Goal: Task Accomplishment & Management: Manage account settings

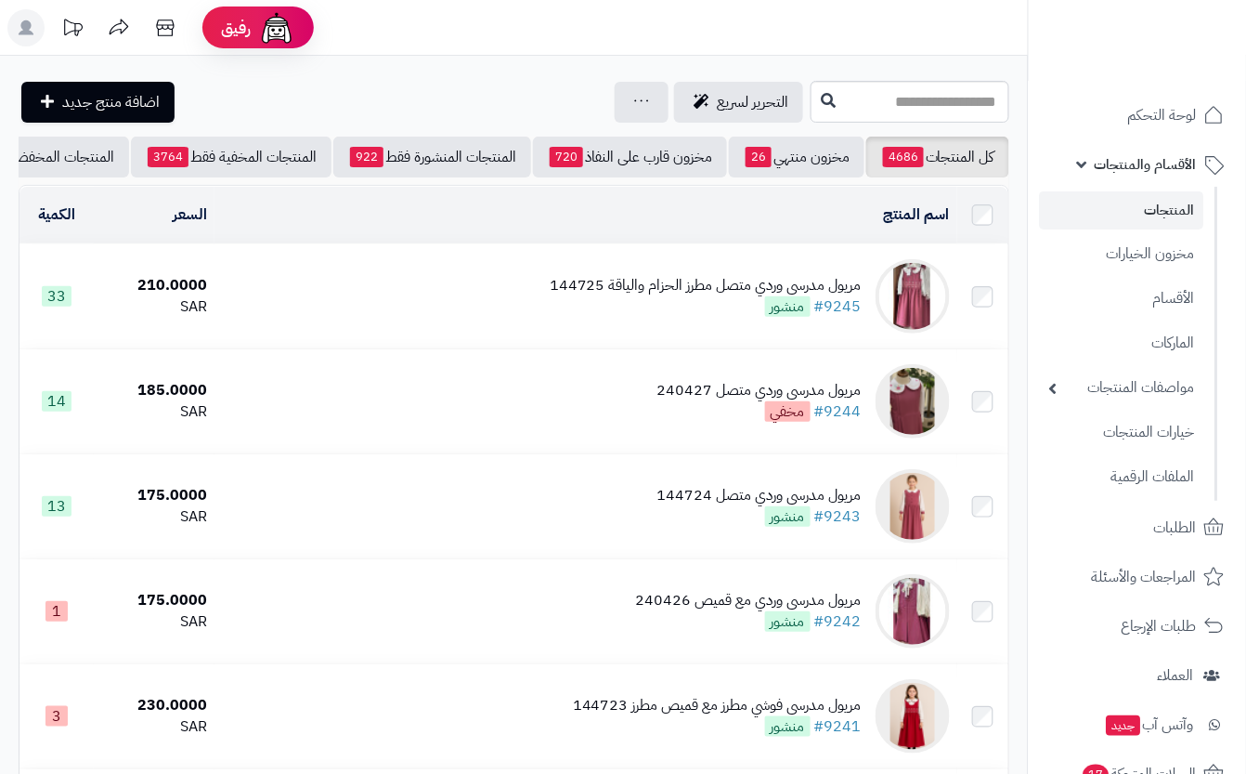
click at [513, 327] on td "مريول مدرسي وردي متصل مطرز الحزام والياقة 144725 #9245 منشور" at bounding box center [586, 296] width 743 height 104
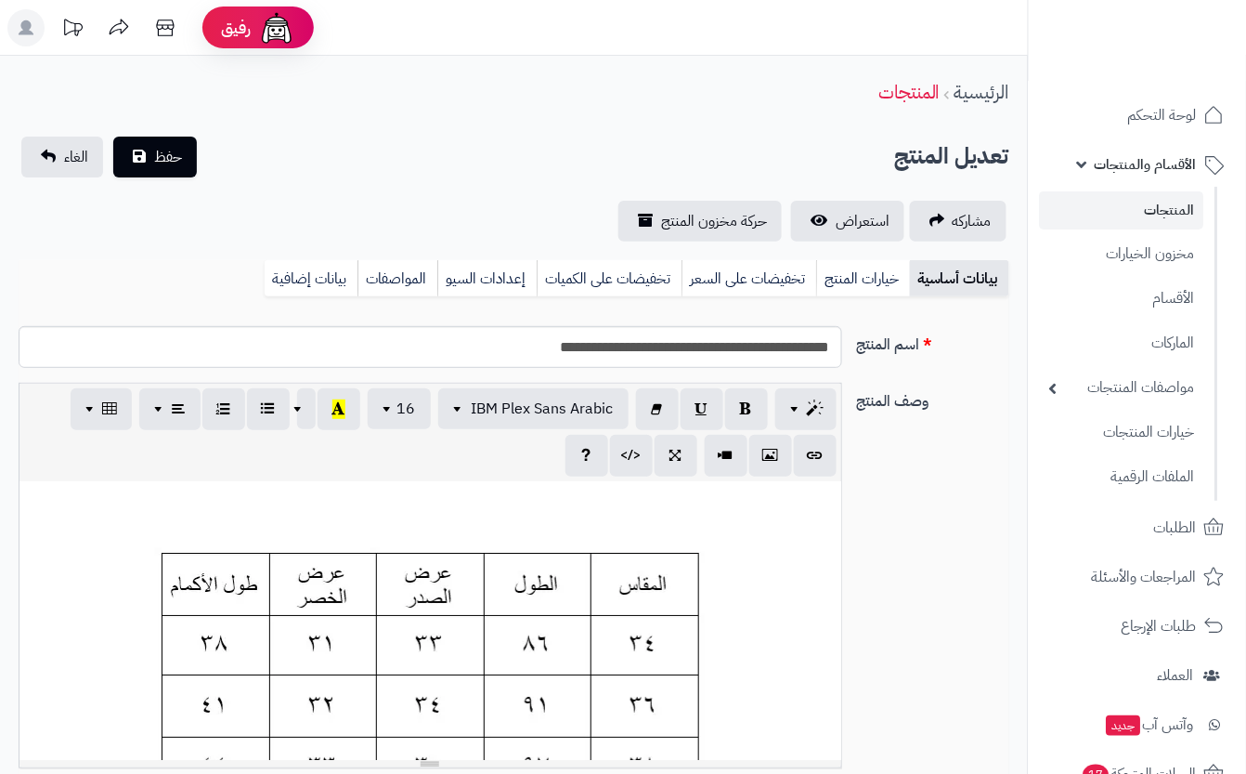
scroll to position [0, 20]
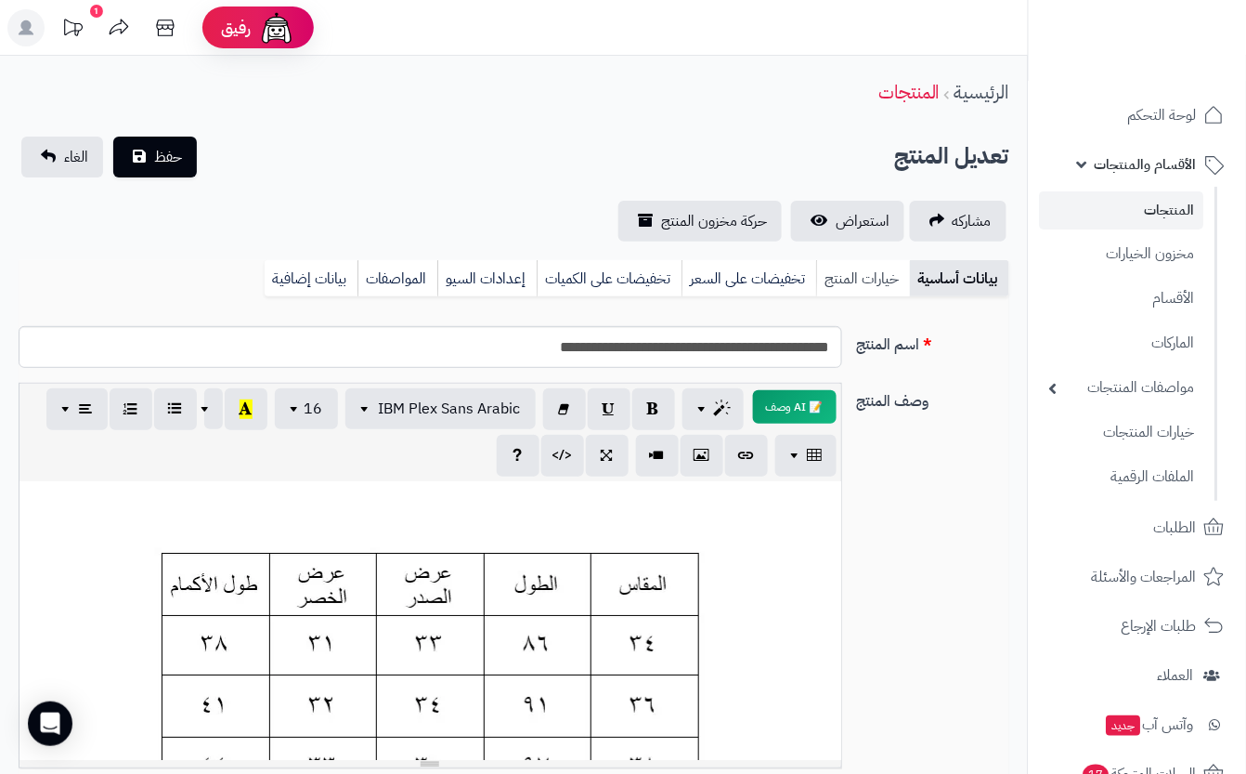
click at [867, 287] on link "خيارات المنتج" at bounding box center [863, 278] width 94 height 37
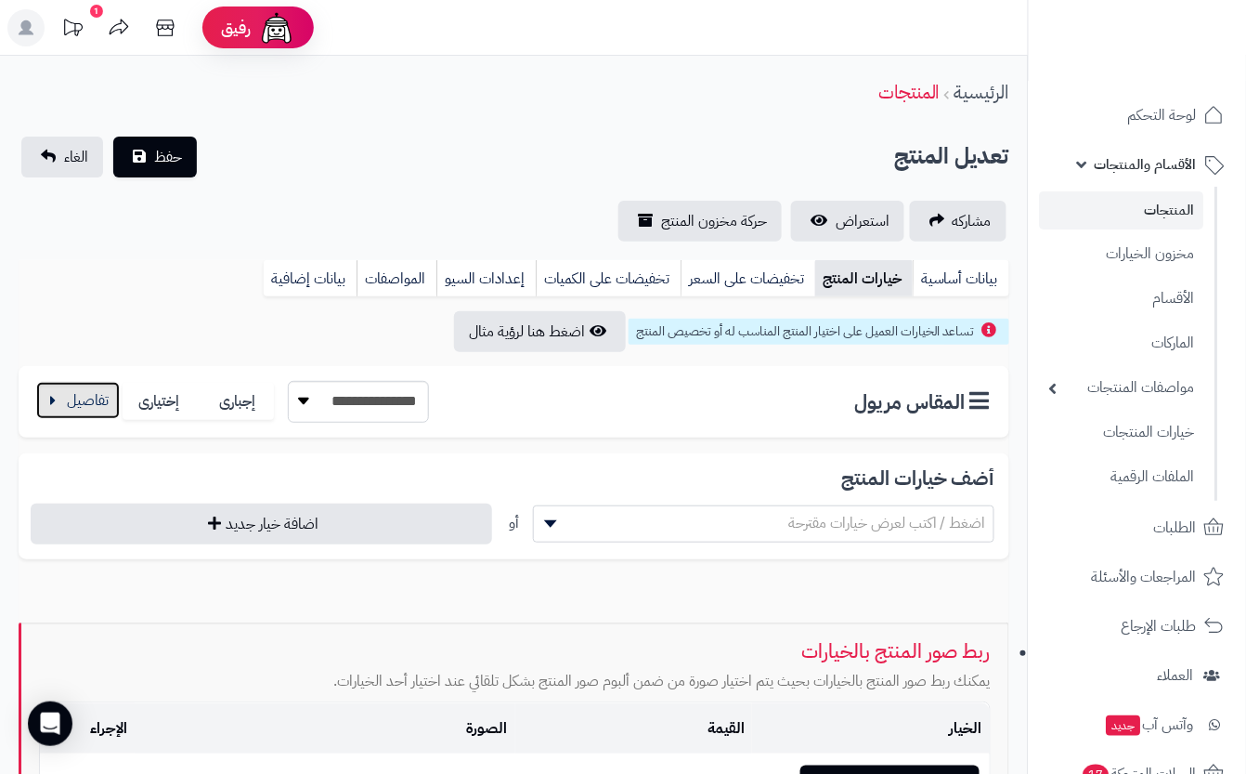
click at [68, 398] on button "button" at bounding box center [78, 400] width 84 height 37
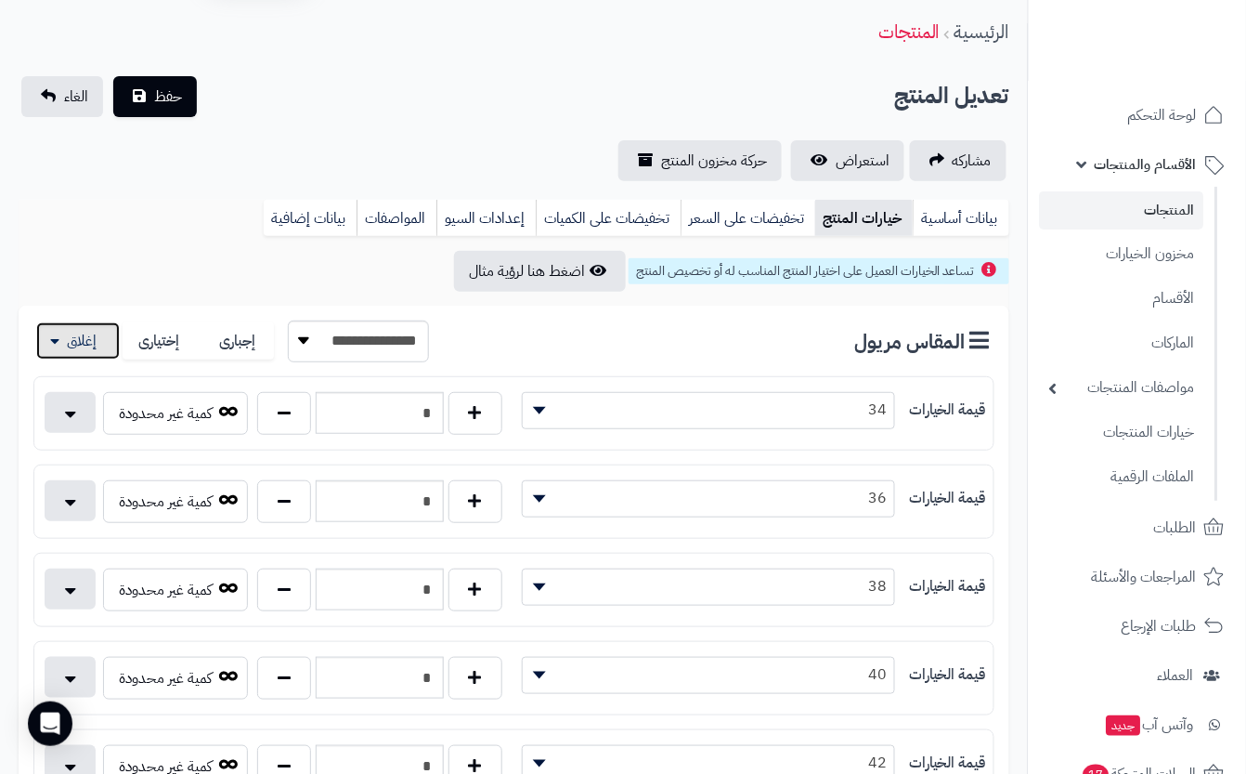
scroll to position [0, 0]
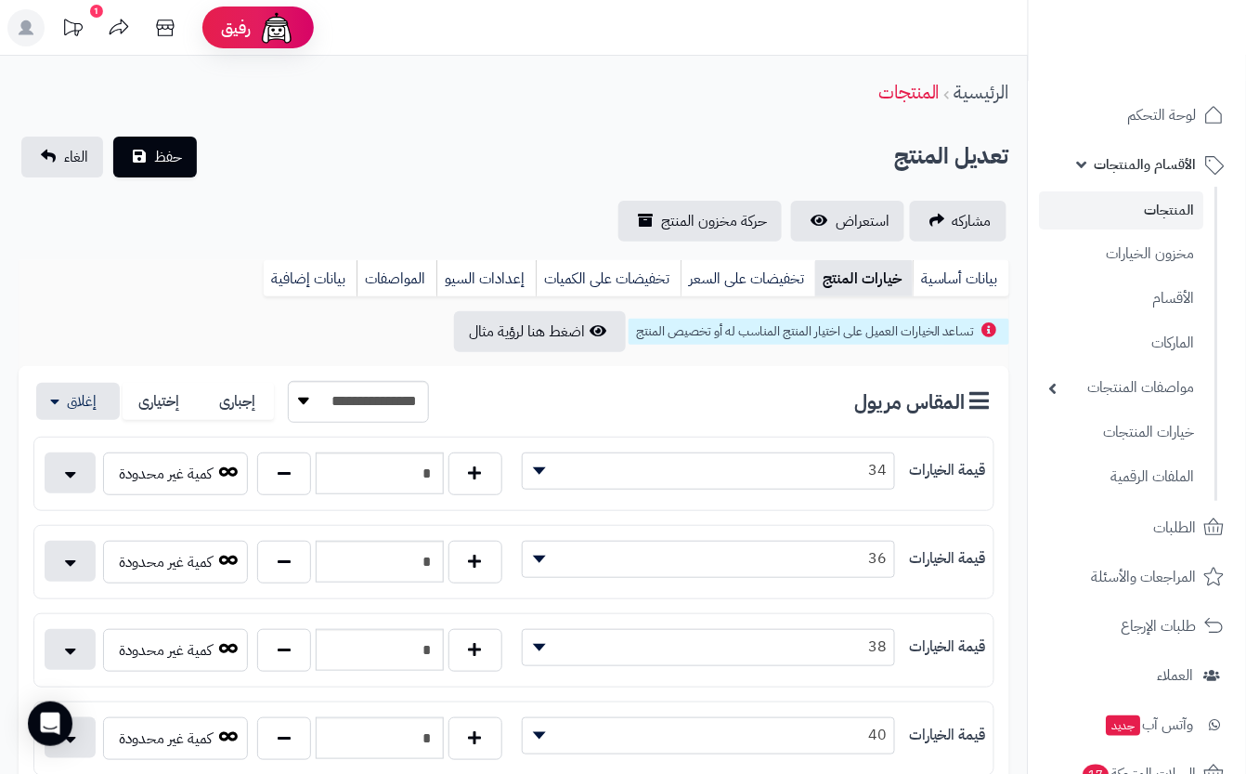
click at [507, 187] on div "**********" at bounding box center [514, 189] width 1028 height 105
